Goal: Answer question/provide support: Share knowledge or assist other users

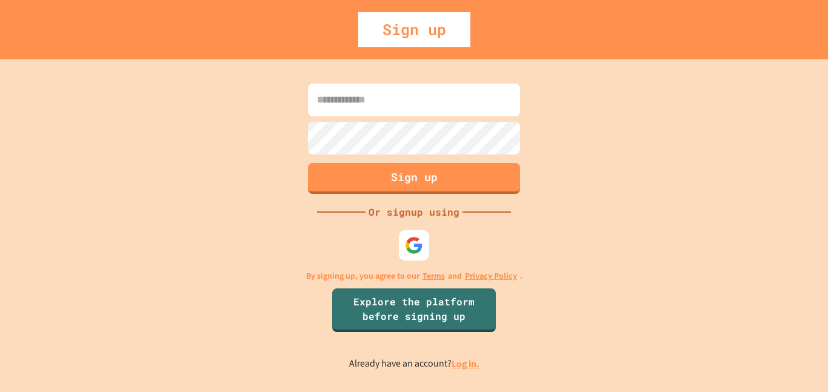
click at [420, 105] on input at bounding box center [414, 100] width 212 height 33
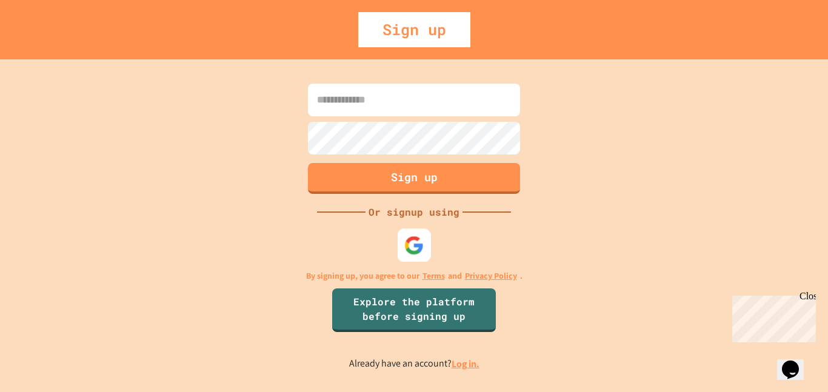
click at [409, 244] on img at bounding box center [415, 245] width 20 height 20
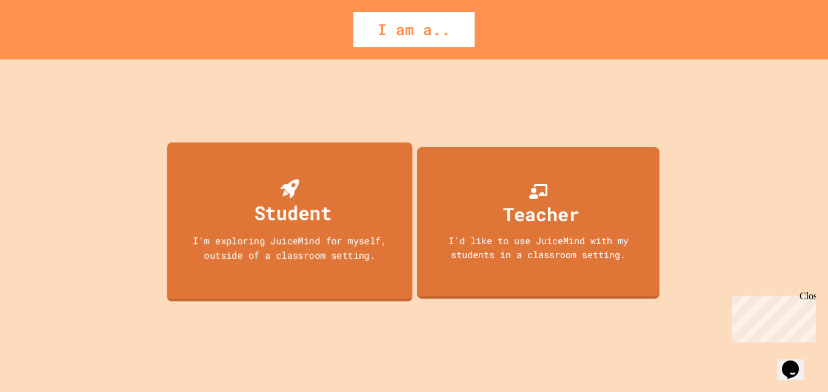
click at [364, 240] on div "I'm exploring JuiceMind for myself, outside of a classroom setting." at bounding box center [290, 248] width 221 height 29
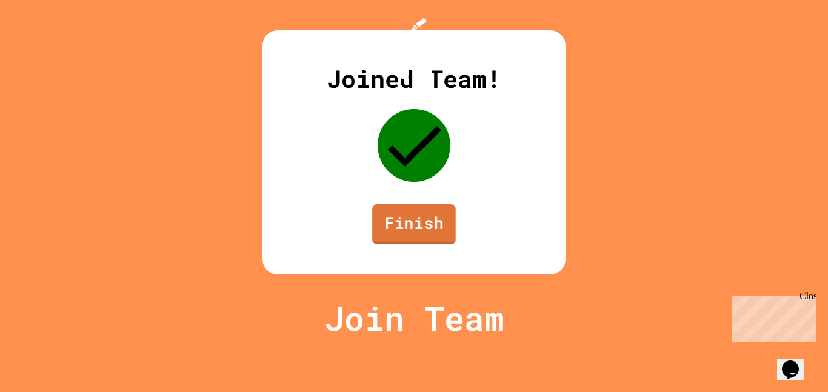
click at [403, 244] on link "Finish" at bounding box center [414, 224] width 84 height 40
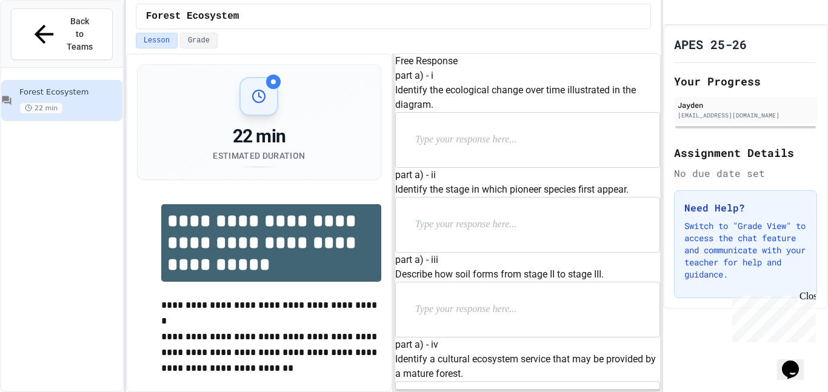
click at [460, 154] on div at bounding box center [528, 140] width 264 height 55
click at [454, 158] on div at bounding box center [528, 140] width 264 height 55
click at [451, 165] on div at bounding box center [528, 140] width 264 height 55
click at [459, 198] on div at bounding box center [528, 225] width 264 height 55
click at [503, 198] on div at bounding box center [528, 225] width 264 height 55
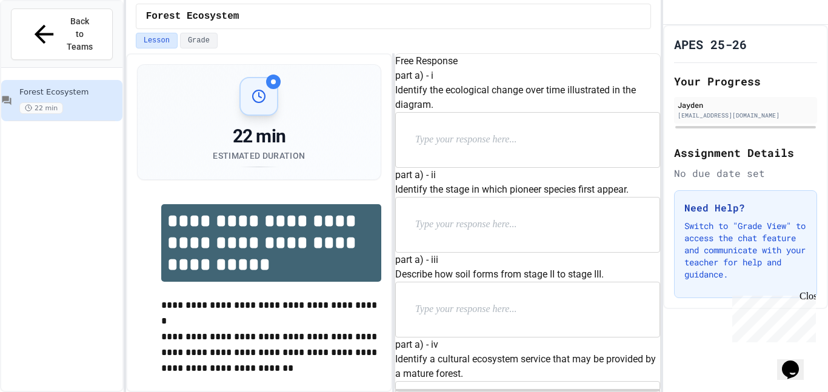
click at [431, 198] on div at bounding box center [528, 225] width 264 height 55
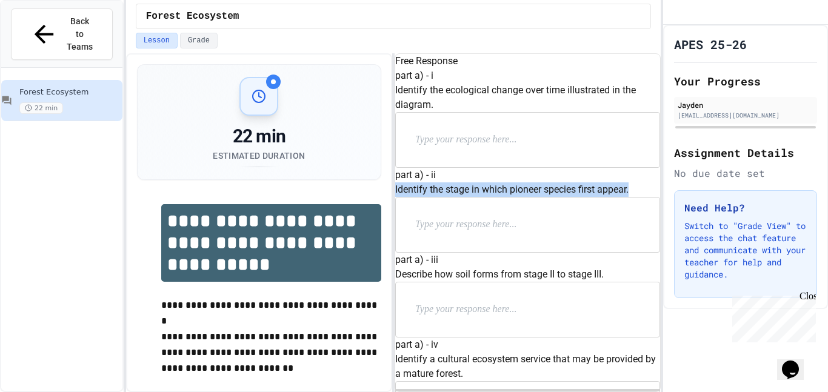
click at [431, 198] on div at bounding box center [528, 225] width 264 height 55
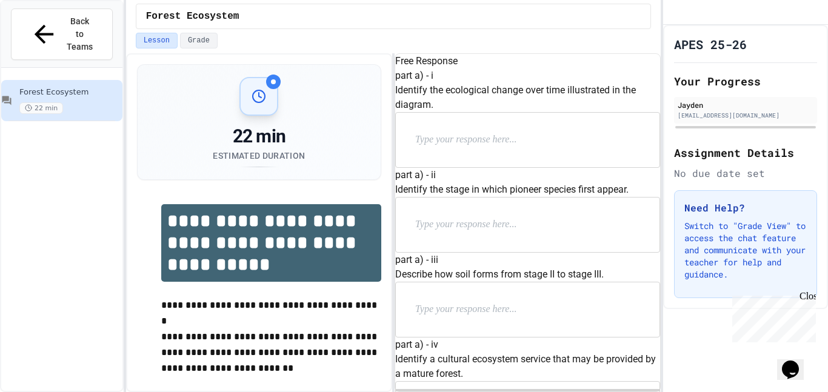
click at [431, 198] on div at bounding box center [528, 225] width 264 height 55
click at [479, 148] on p at bounding box center [494, 140] width 158 height 16
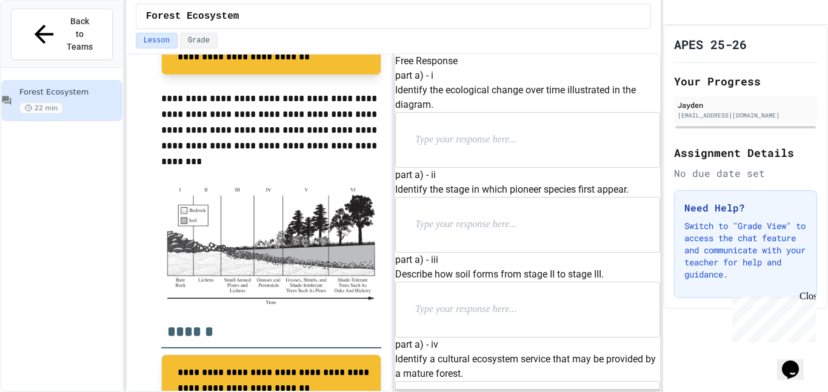
scroll to position [377, 0]
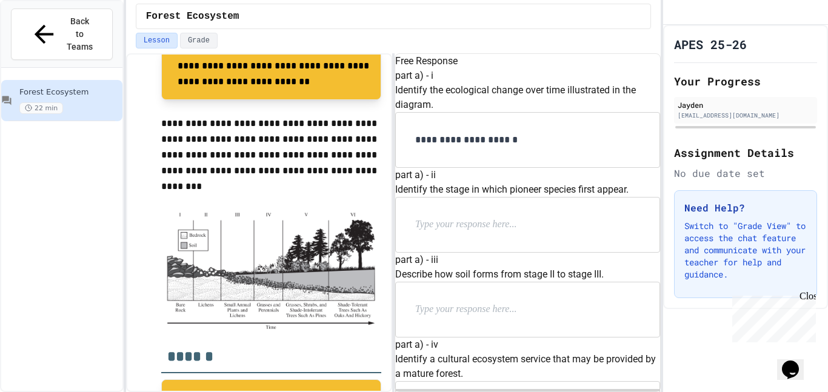
click at [460, 148] on p "**********" at bounding box center [507, 140] width 185 height 16
click at [556, 148] on p "**********" at bounding box center [507, 140] width 185 height 16
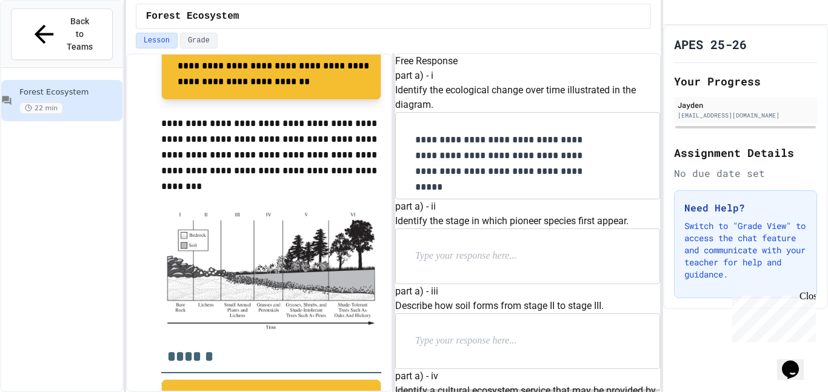
click at [594, 180] on p "**********" at bounding box center [507, 155] width 185 height 47
click at [593, 180] on p "**********" at bounding box center [507, 155] width 185 height 47
click at [553, 229] on div at bounding box center [528, 256] width 264 height 55
click at [516, 249] on p at bounding box center [494, 257] width 158 height 16
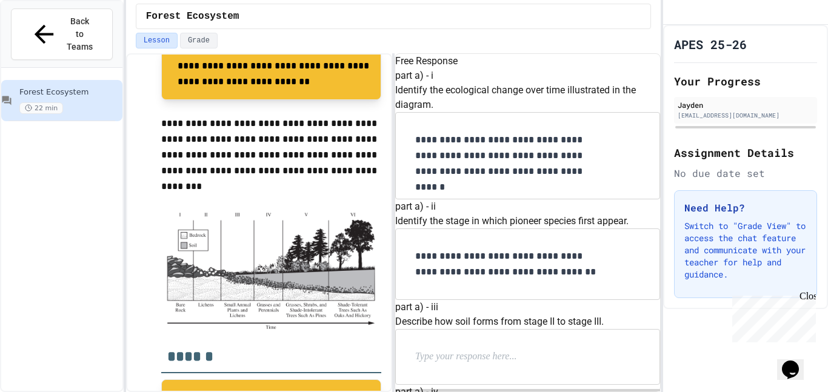
scroll to position [269, 0]
click at [467, 349] on p at bounding box center [494, 357] width 158 height 16
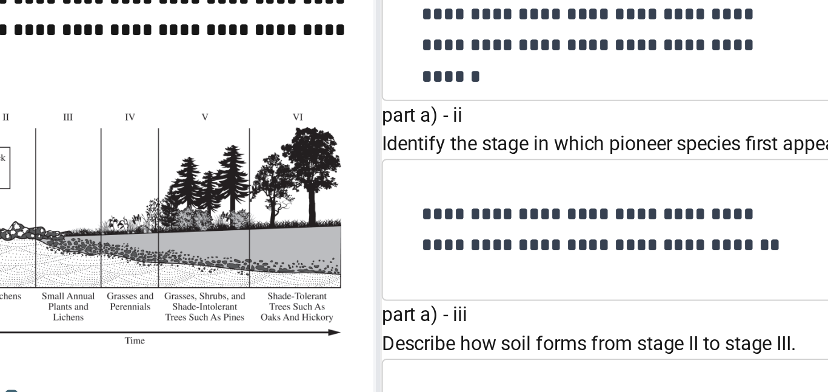
scroll to position [407, 0]
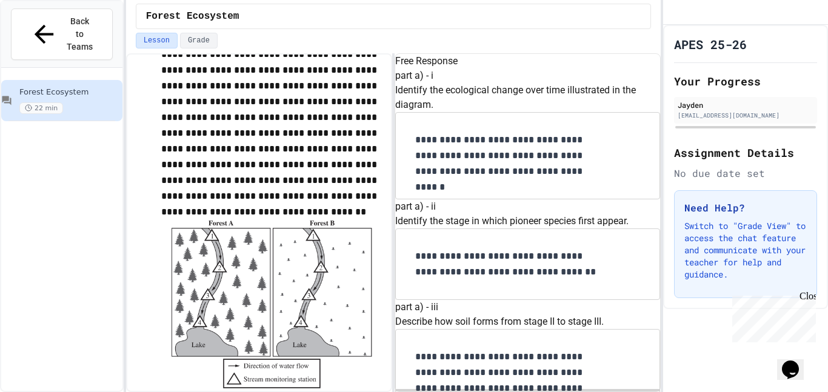
scroll to position [854, 0]
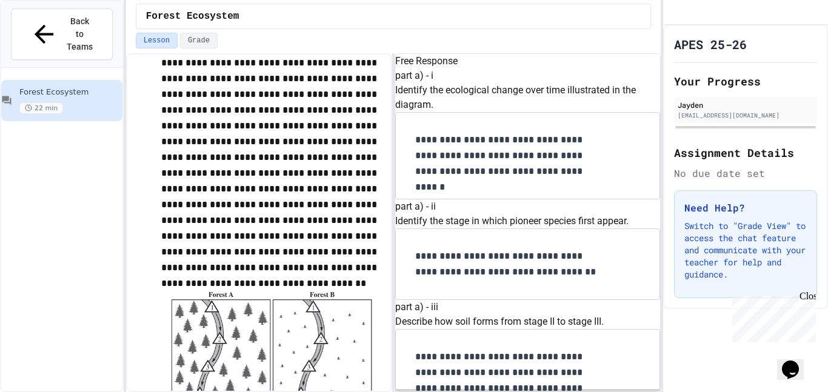
scroll to position [781, 0]
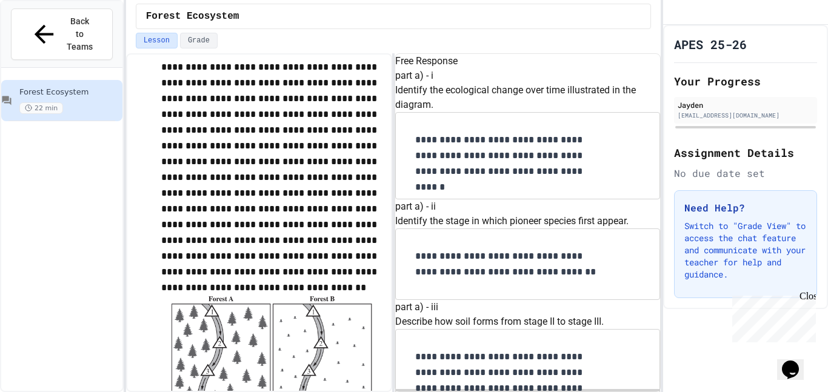
scroll to position [785, 0]
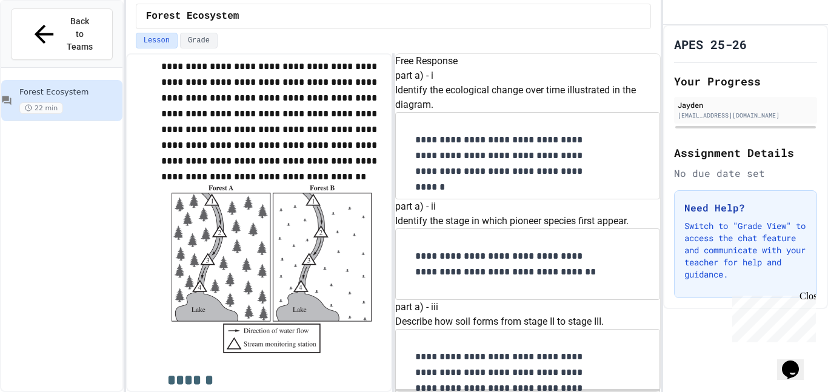
scroll to position [919, 0]
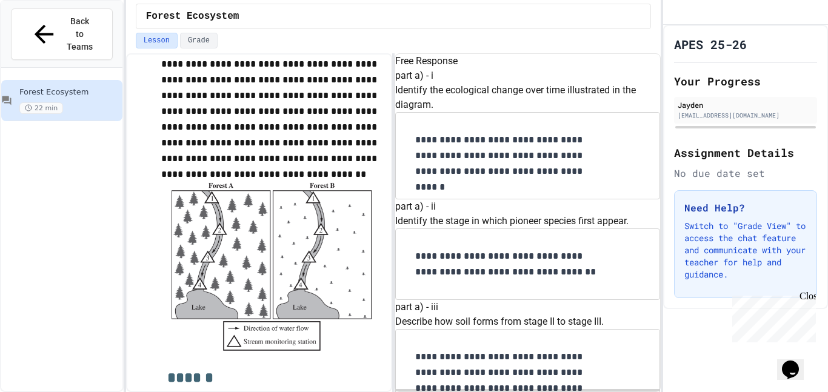
scroll to position [771, 0]
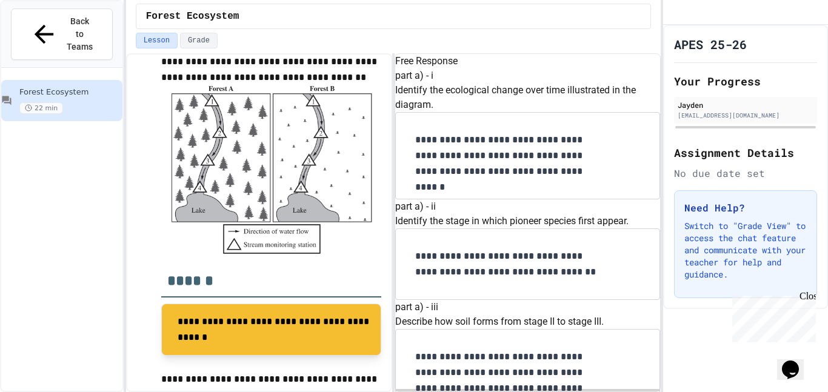
scroll to position [1188, 0]
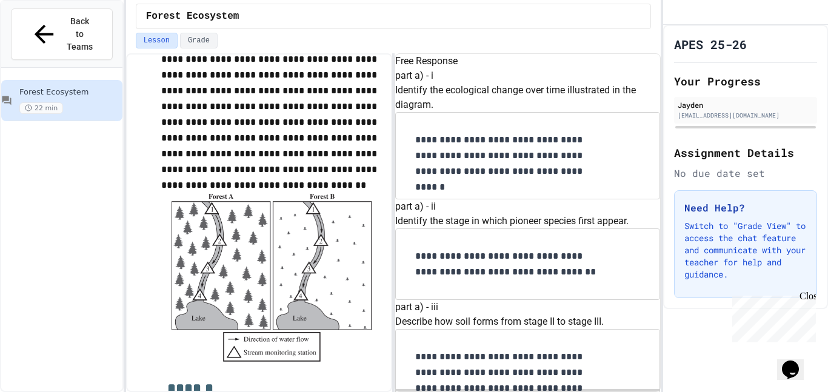
scroll to position [1343, 0]
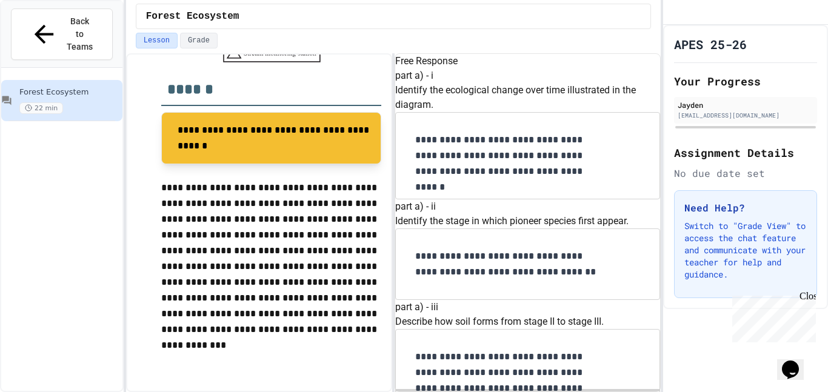
scroll to position [1418, 0]
